Goal: Check status: Check status

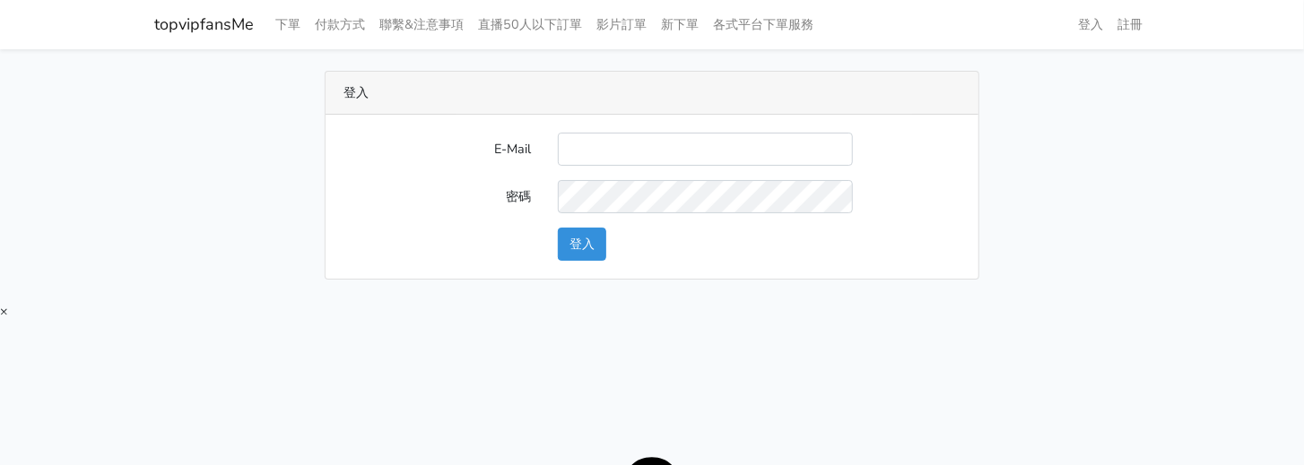
type input "[EMAIL_ADDRESS][DOMAIN_NAME]"
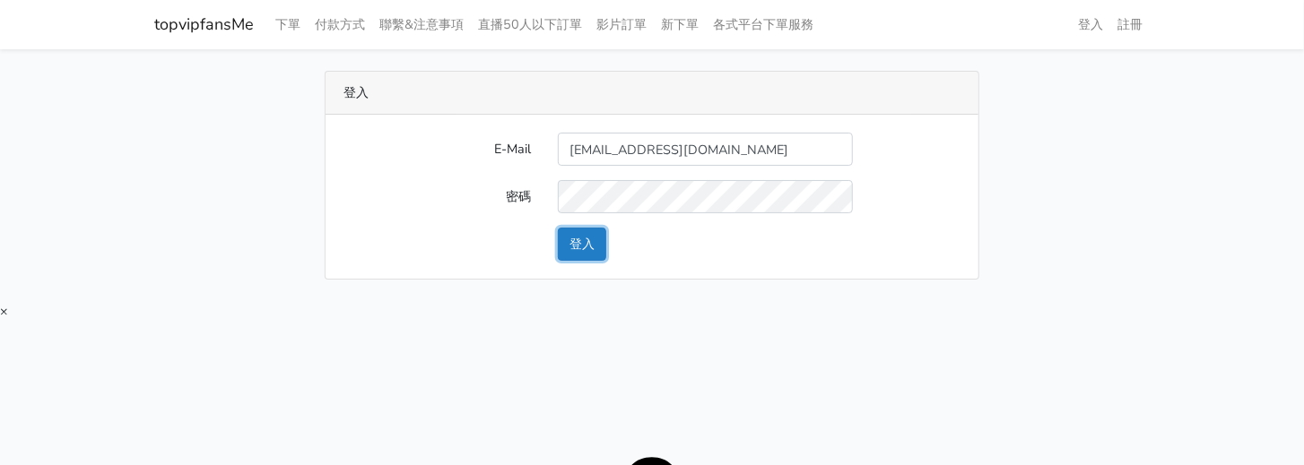
click at [583, 243] on button "登入" at bounding box center [582, 244] width 48 height 33
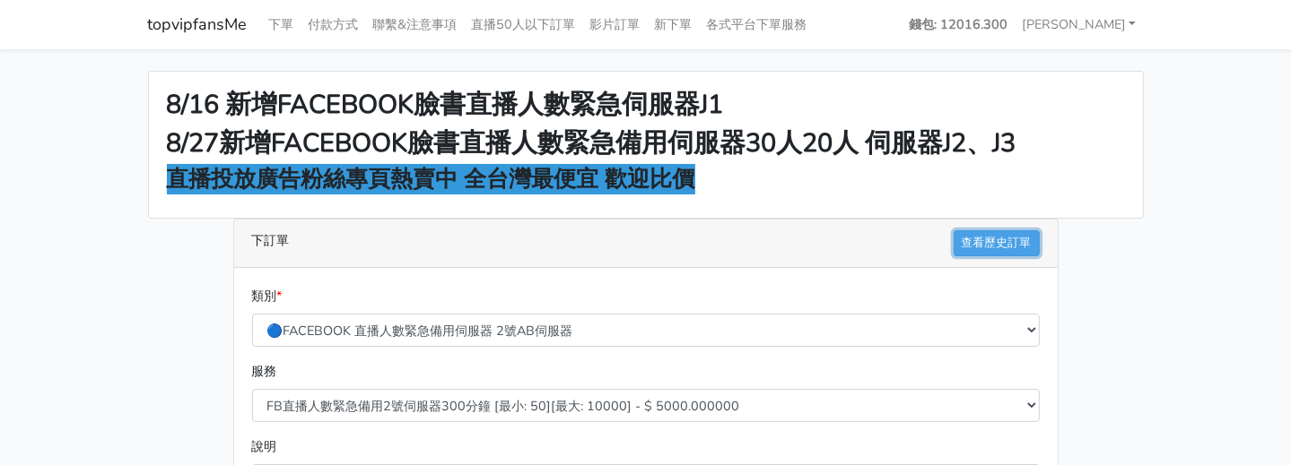
click at [986, 243] on link "查看歷史訂單" at bounding box center [996, 244] width 86 height 26
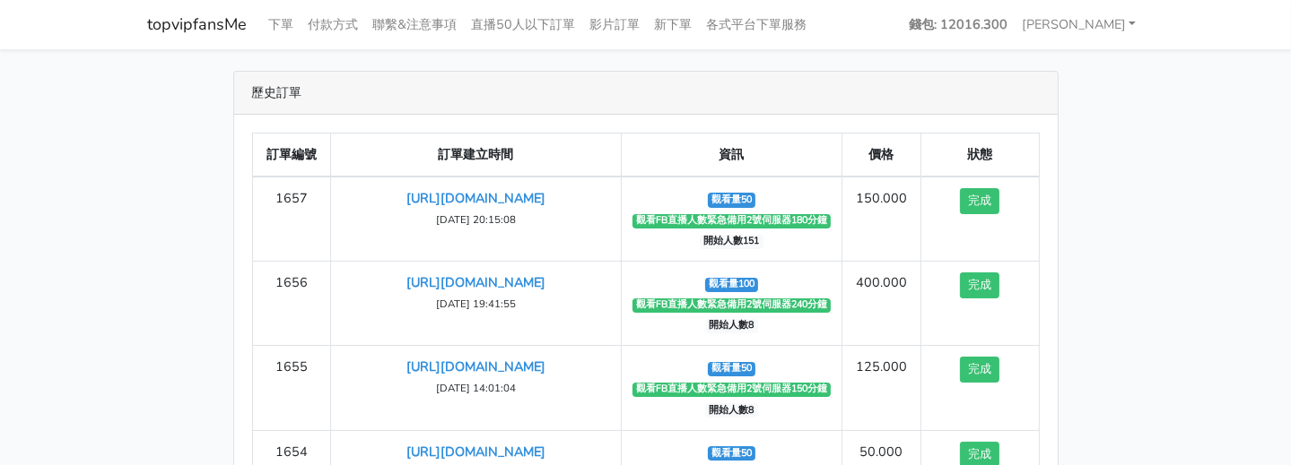
scroll to position [90, 0]
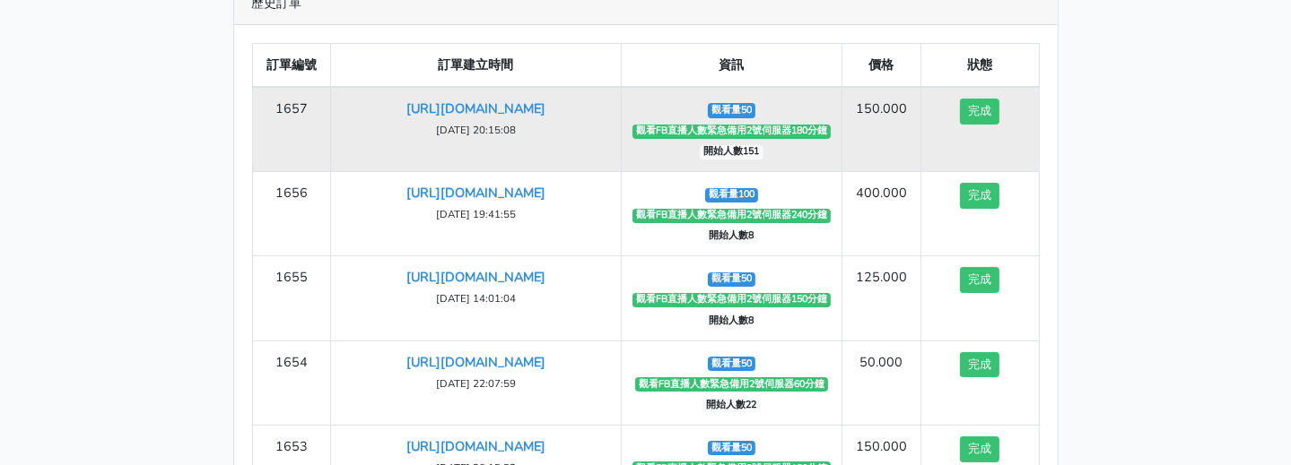
drag, startPoint x: 913, startPoint y: 119, endPoint x: 868, endPoint y: 95, distance: 51.0
click at [868, 98] on td "150.000" at bounding box center [881, 129] width 79 height 85
click at [870, 95] on td "150.000" at bounding box center [881, 129] width 79 height 85
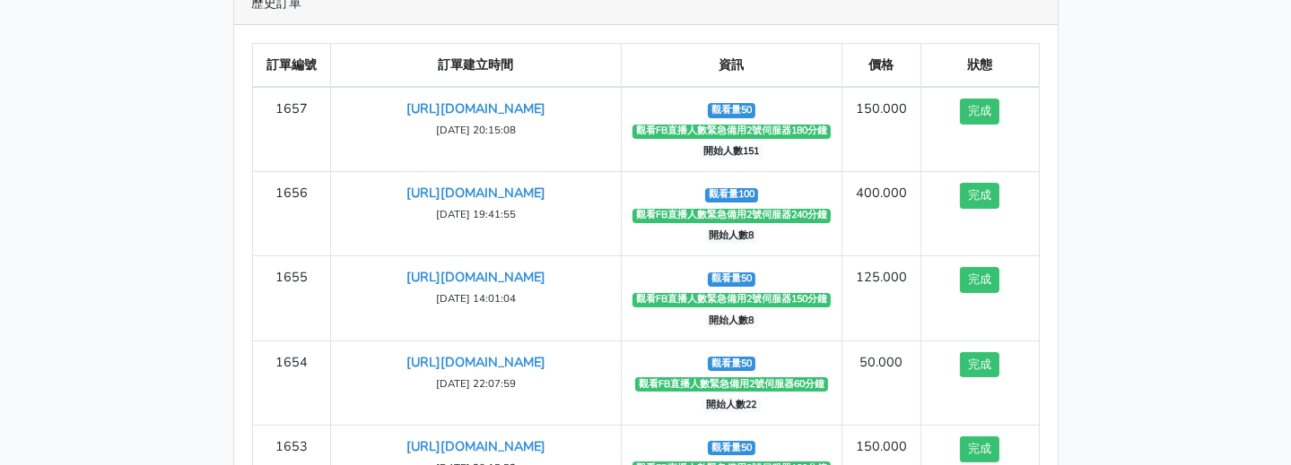
drag, startPoint x: 113, startPoint y: 362, endPoint x: 158, endPoint y: 351, distance: 46.3
click at [113, 362] on main "歷史訂單 訂單編號 訂單建立時間 資訊 價格 狀態 1657 [URL][DOMAIN_NAME] ‹" at bounding box center [645, 286] width 1291 height 652
click at [43, 152] on main "歷史訂單 訂單編號 訂單建立時間 資訊 價格 狀態 1657 [URL][DOMAIN_NAME] ‹" at bounding box center [645, 286] width 1291 height 652
click at [159, 405] on div "歷史訂單 訂單編號 訂單建立時間 資訊 價格 狀態 1657 [URL][DOMAIN_NAME] [DATE] 20:15:08 觀看量50" at bounding box center [646, 285] width 1022 height 609
drag, startPoint x: 1205, startPoint y: 193, endPoint x: 1144, endPoint y: 163, distance: 67.8
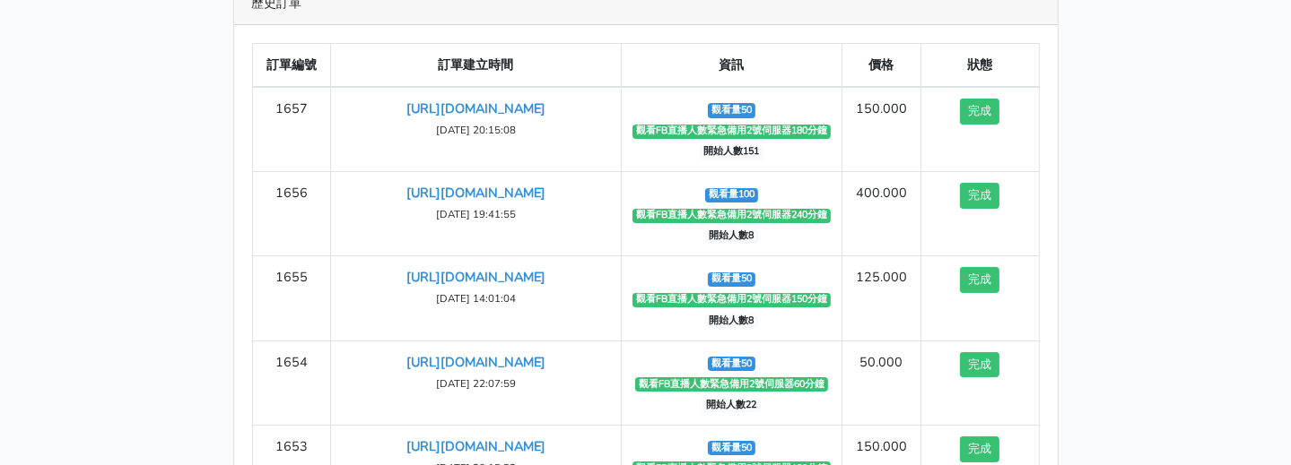
click at [1204, 193] on main "歷史訂單 訂單編號 訂單建立時間 資訊 價格 狀態 1657 [URL][DOMAIN_NAME] ‹" at bounding box center [645, 286] width 1291 height 652
